Goal: Communication & Community: Answer question/provide support

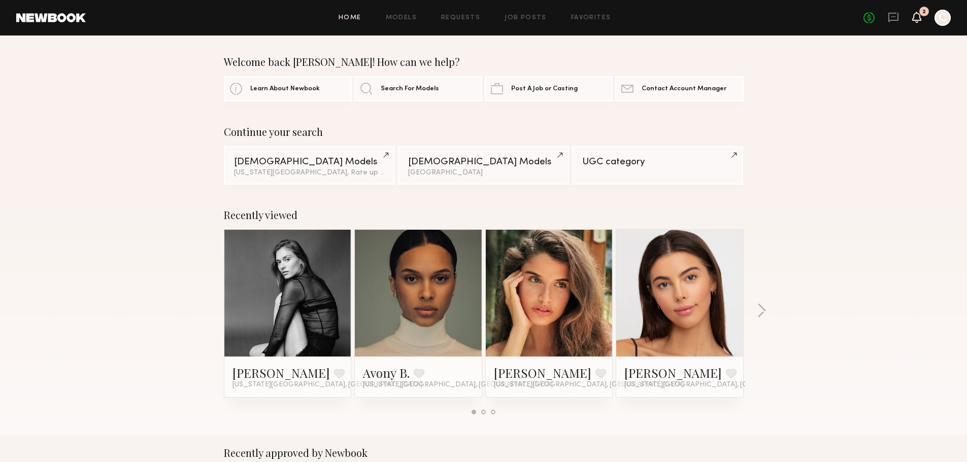
click at [920, 18] on icon at bounding box center [917, 16] width 8 height 7
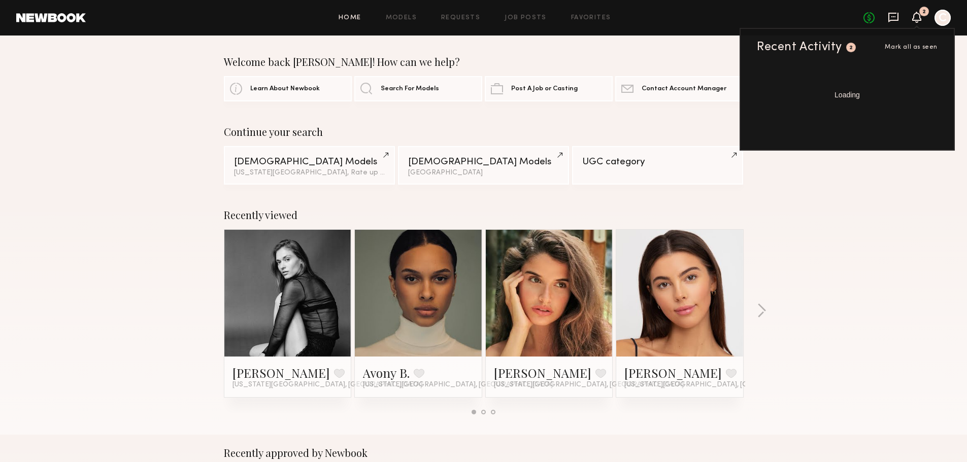
click at [897, 14] on icon at bounding box center [893, 18] width 10 height 10
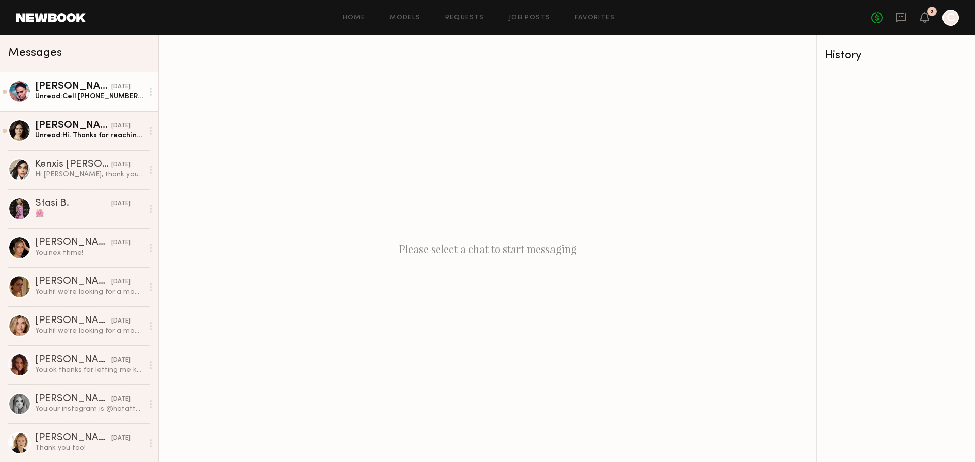
click at [59, 95] on div "Unread: Cell [PHONE_NUMBER] Shoes 7.5/8 Pants 25/S" at bounding box center [89, 97] width 108 height 10
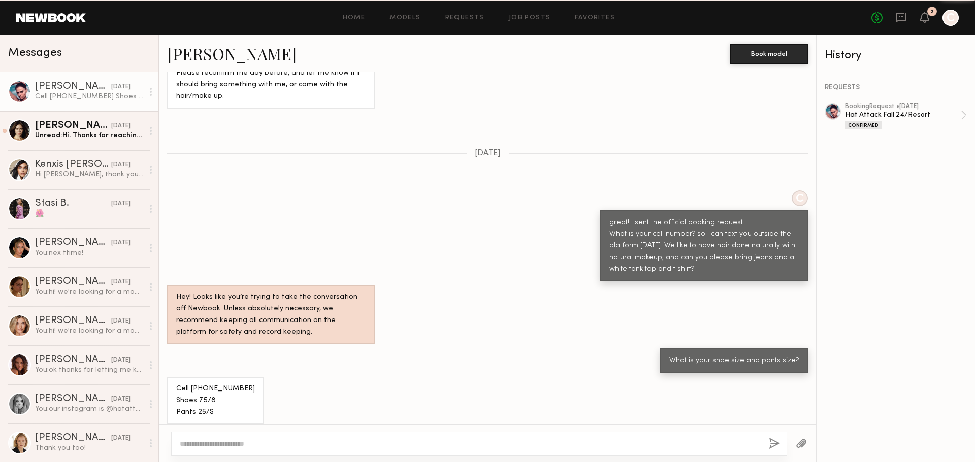
scroll to position [798, 0]
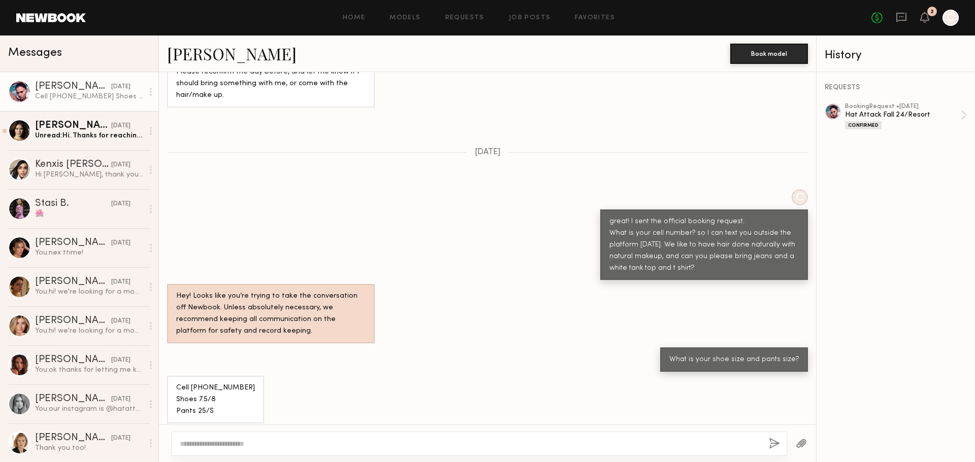
click at [202, 383] on div "Cell [PHONE_NUMBER] Shoes 7.5/8 Pants 25/S" at bounding box center [215, 400] width 79 height 35
click at [204, 383] on div "Cell [PHONE_NUMBER] Shoes 7.5/8 Pants 25/S" at bounding box center [215, 400] width 79 height 35
